Goal: Task Accomplishment & Management: Manage account settings

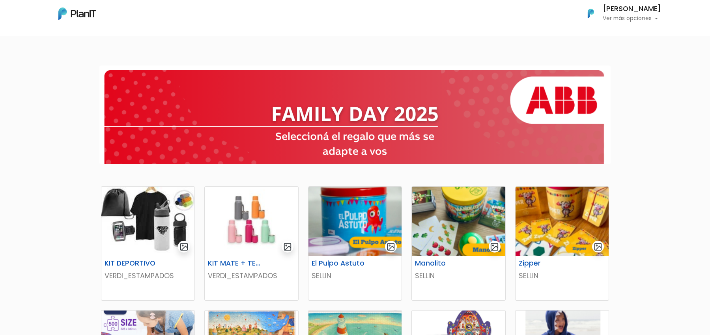
click at [609, 3] on button "[PERSON_NAME] Ver más opciones" at bounding box center [619, 13] width 84 height 21
click at [609, 13] on h6 "[PERSON_NAME]" at bounding box center [632, 9] width 58 height 7
click at [610, 75] on link "Cerrar Sesión" at bounding box center [626, 74] width 70 height 16
